Goal: Transaction & Acquisition: Purchase product/service

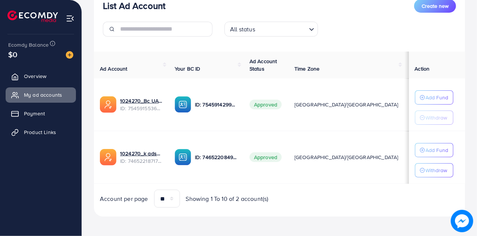
scroll to position [99, 0]
click at [70, 56] on img at bounding box center [69, 54] width 7 height 7
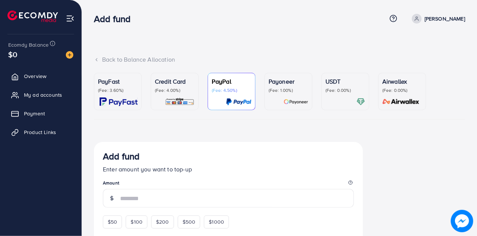
click at [113, 89] on p "(Fee: 3.60%)" at bounding box center [118, 90] width 40 height 6
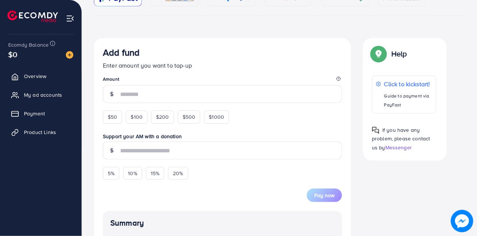
scroll to position [106, 0]
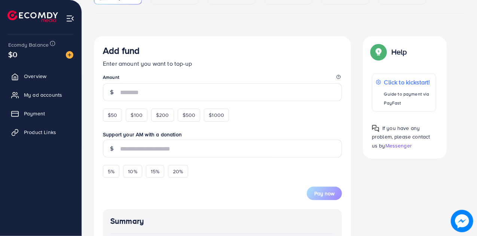
drag, startPoint x: 113, startPoint y: 118, endPoint x: 148, endPoint y: 128, distance: 37.0
click at [113, 118] on span "$50" at bounding box center [112, 114] width 9 height 7
type input "**"
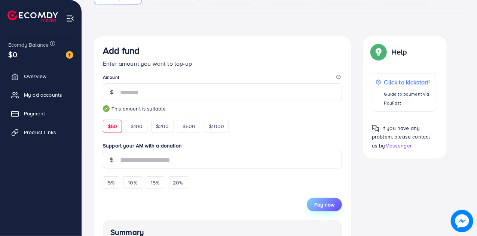
click at [319, 205] on span "Pay now" at bounding box center [324, 204] width 20 height 7
